Goal: Find specific page/section: Find specific page/section

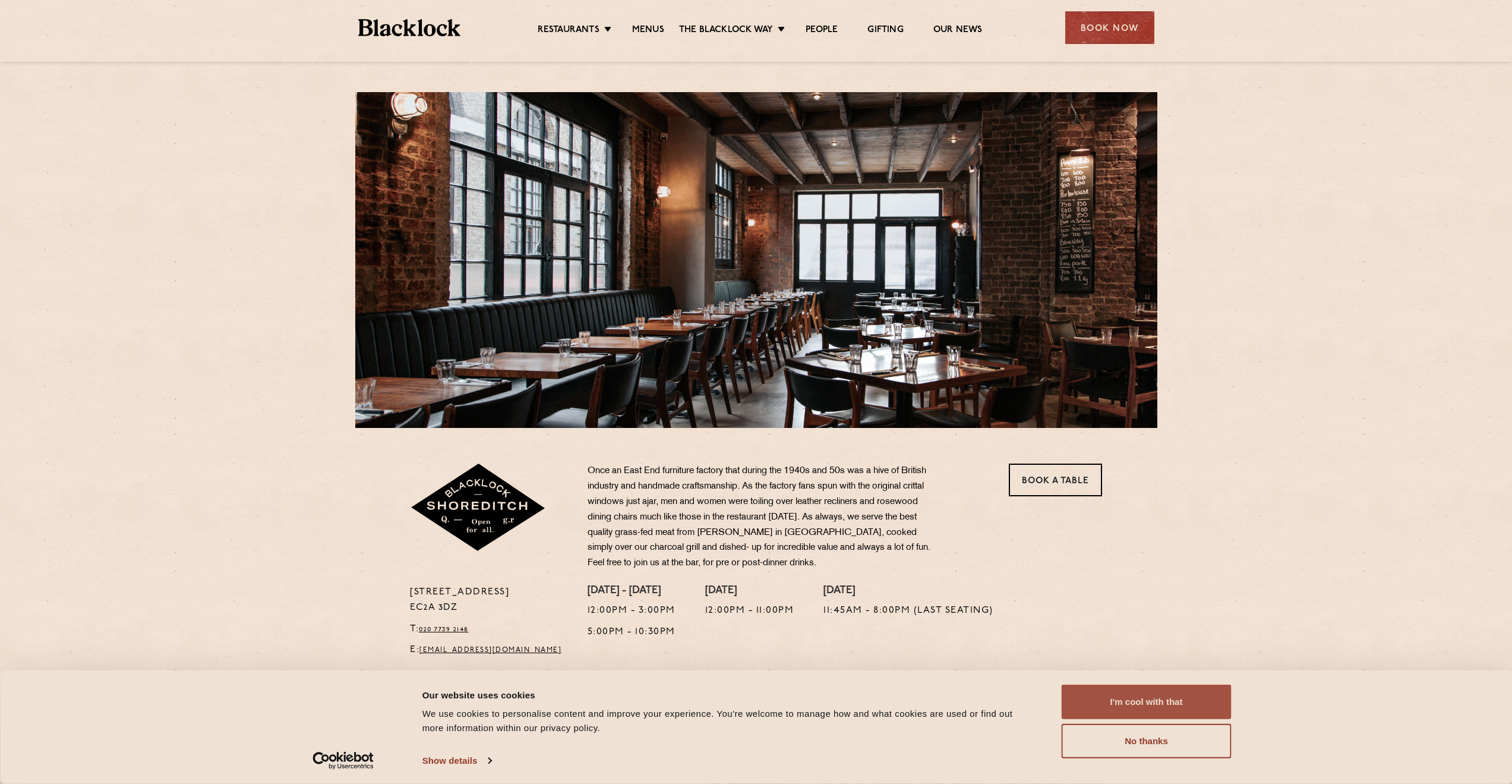
click at [1144, 700] on button "I'm cool with that" at bounding box center [1146, 701] width 170 height 35
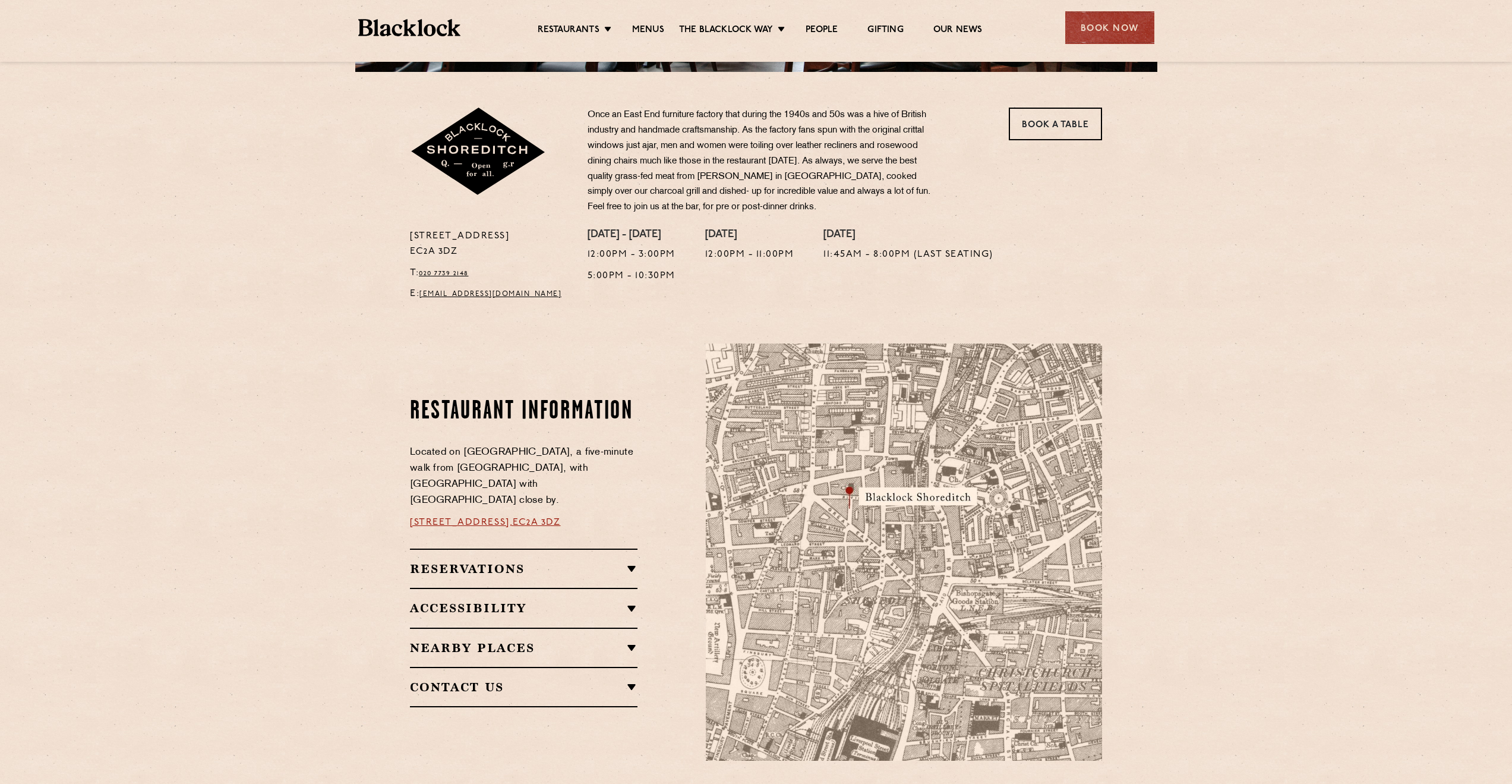
scroll to position [357, 0]
click at [546, 517] on link "EC2A 3DZ" at bounding box center [536, 521] width 47 height 10
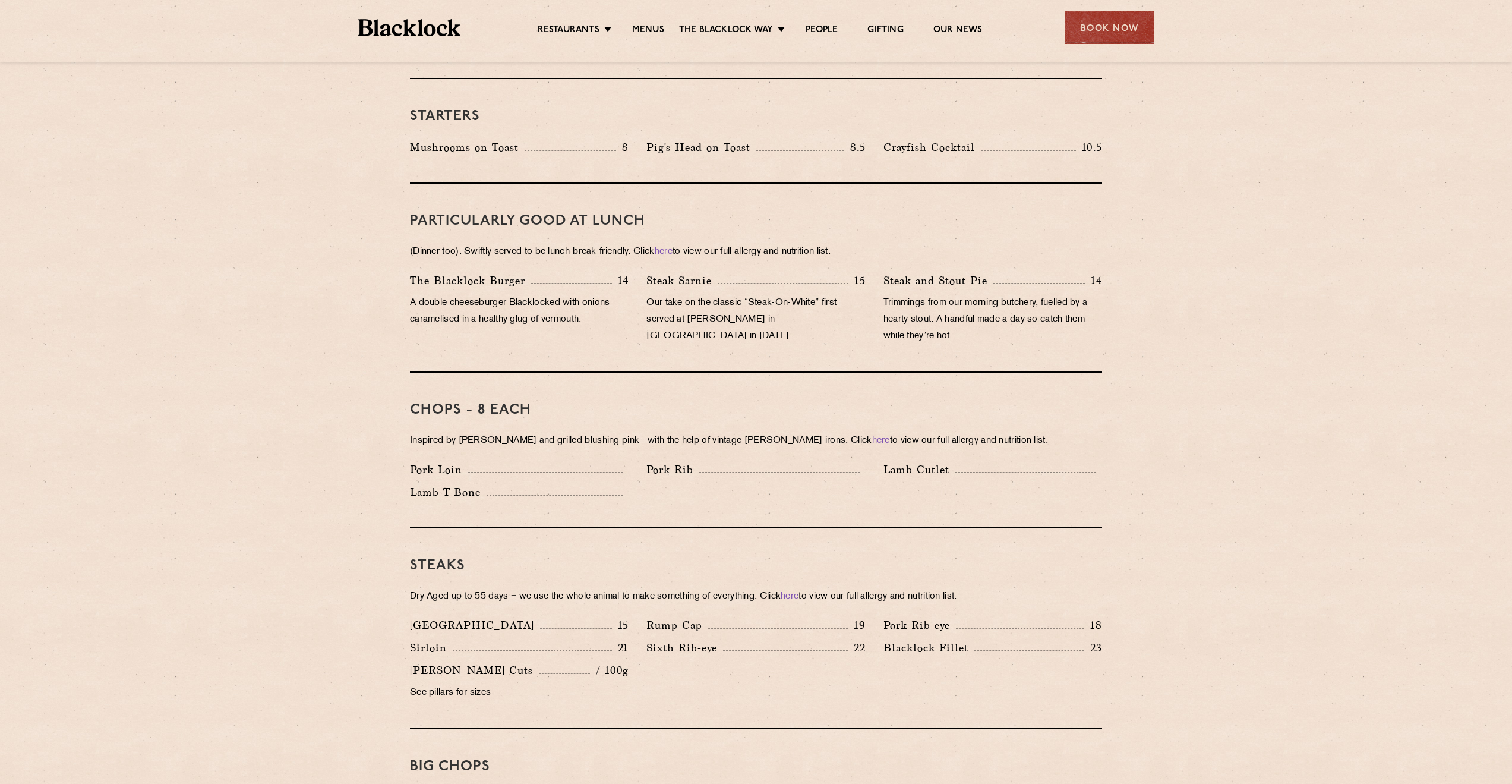
scroll to position [475, 0]
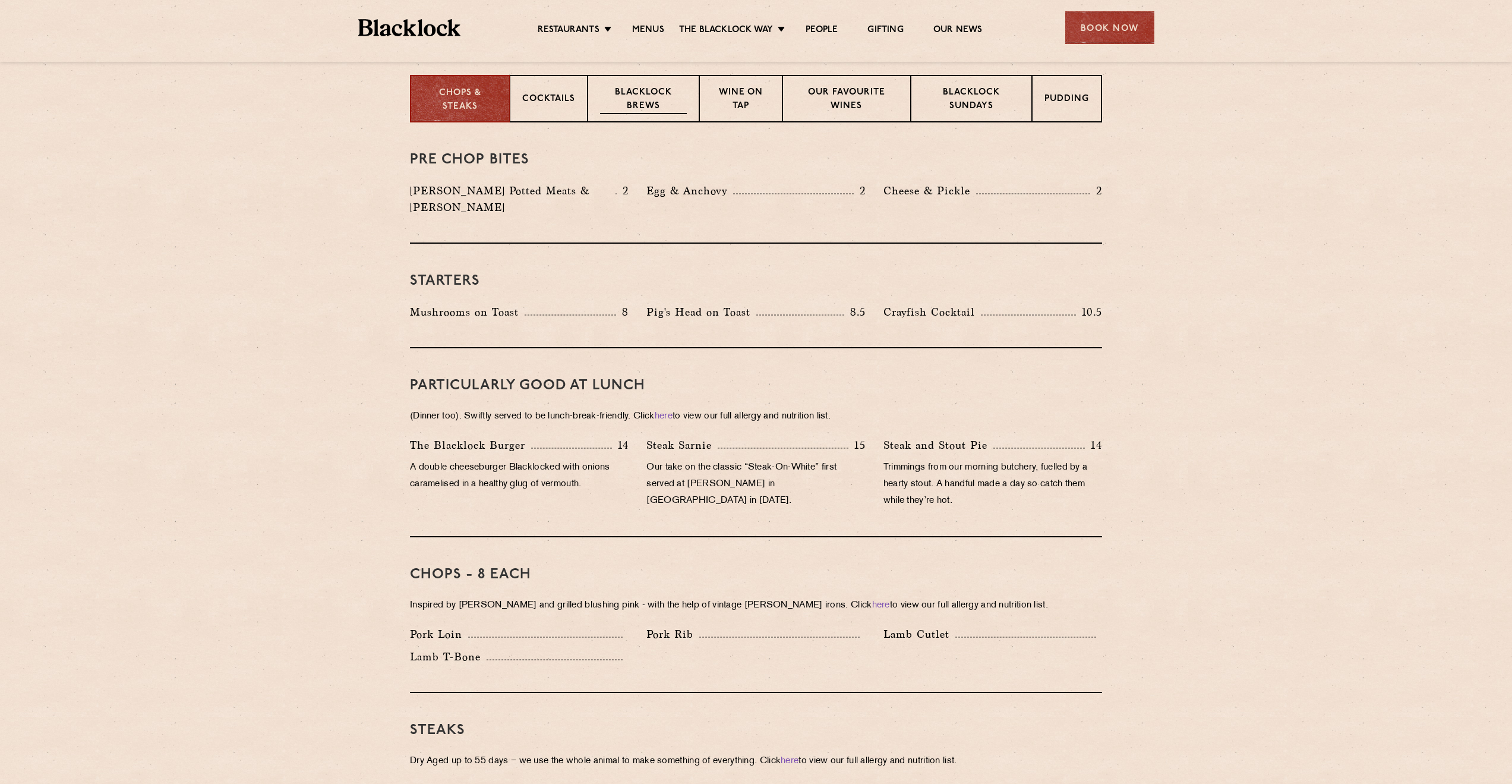
click at [623, 93] on p "Blacklock Brews" at bounding box center [643, 100] width 86 height 28
